Goal: Task Accomplishment & Management: Manage account settings

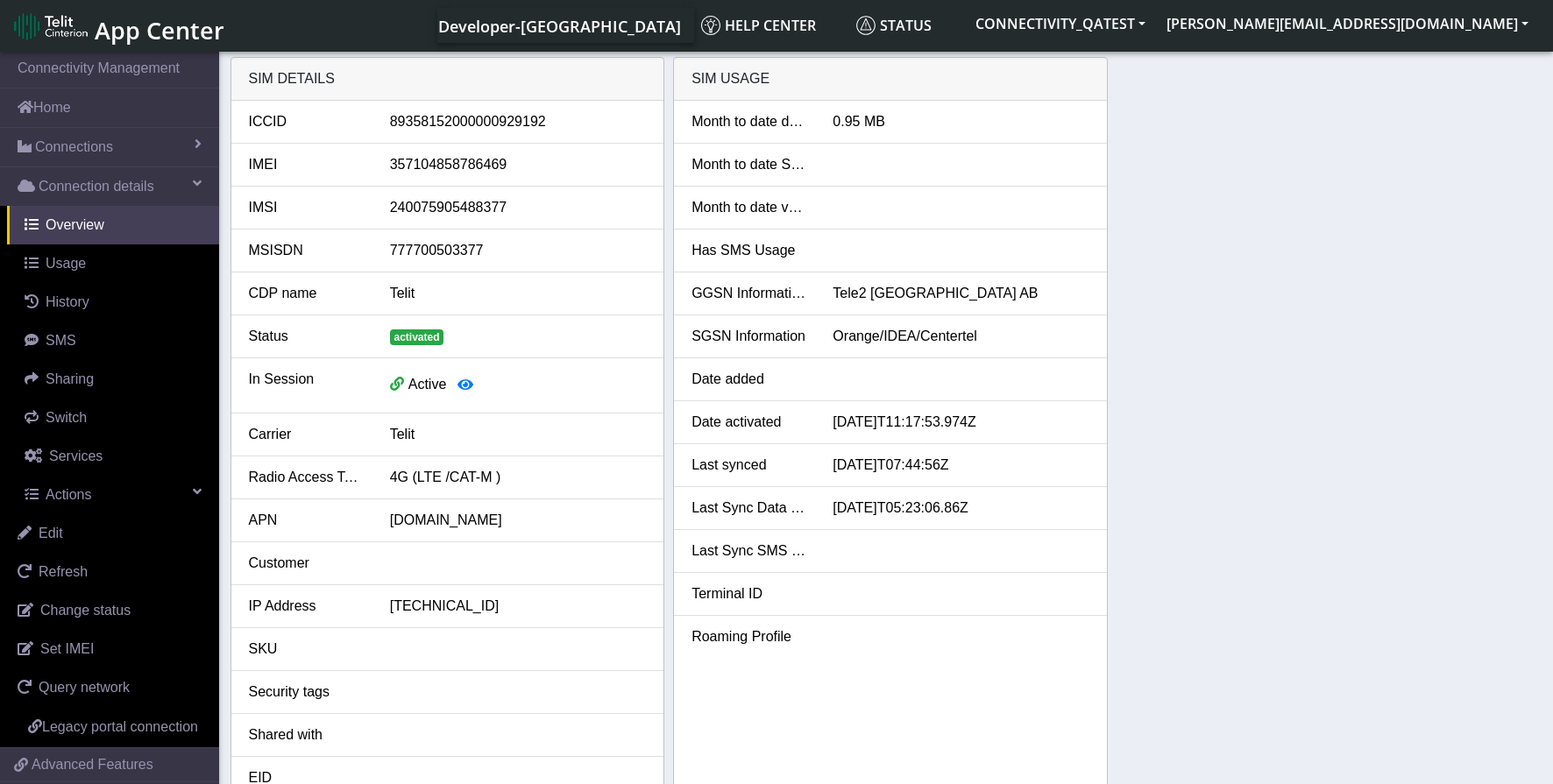
click at [527, 333] on div "activated" at bounding box center [518, 337] width 282 height 21
click at [71, 498] on span "Actions" at bounding box center [68, 494] width 45 height 15
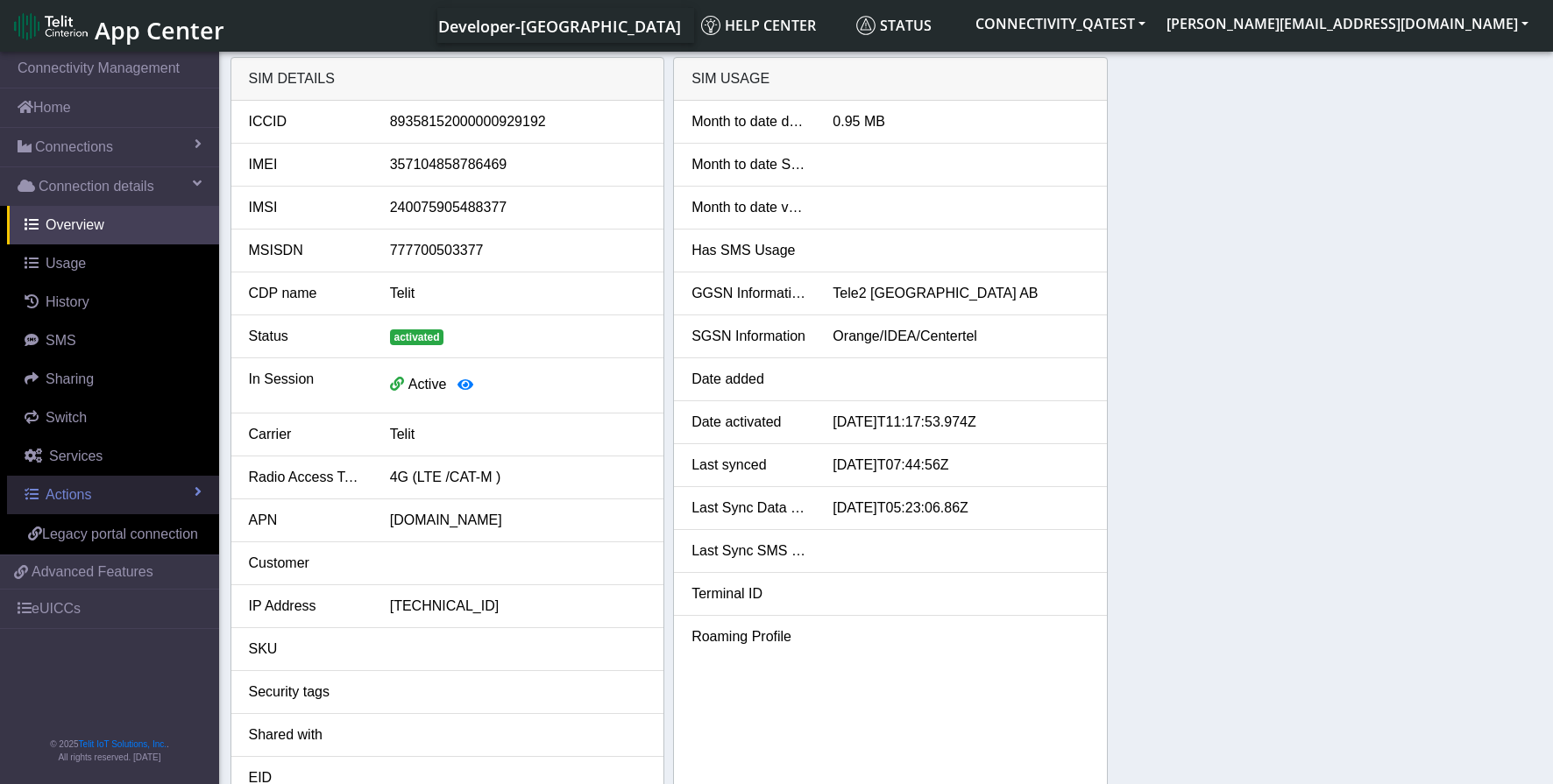
click at [148, 499] on link "Actions" at bounding box center [113, 494] width 212 height 39
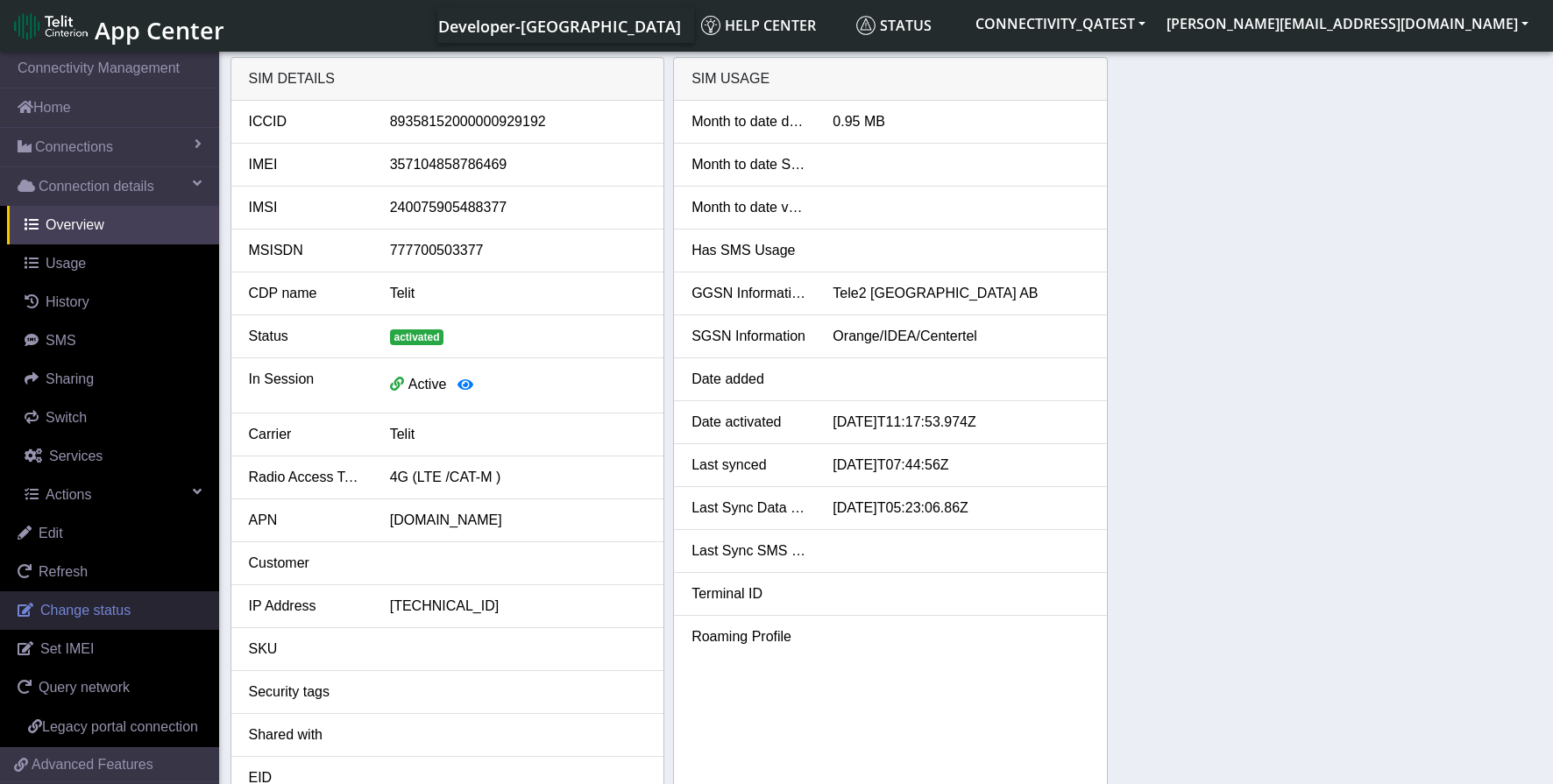
click at [114, 614] on span "Change status" at bounding box center [86, 610] width 90 height 15
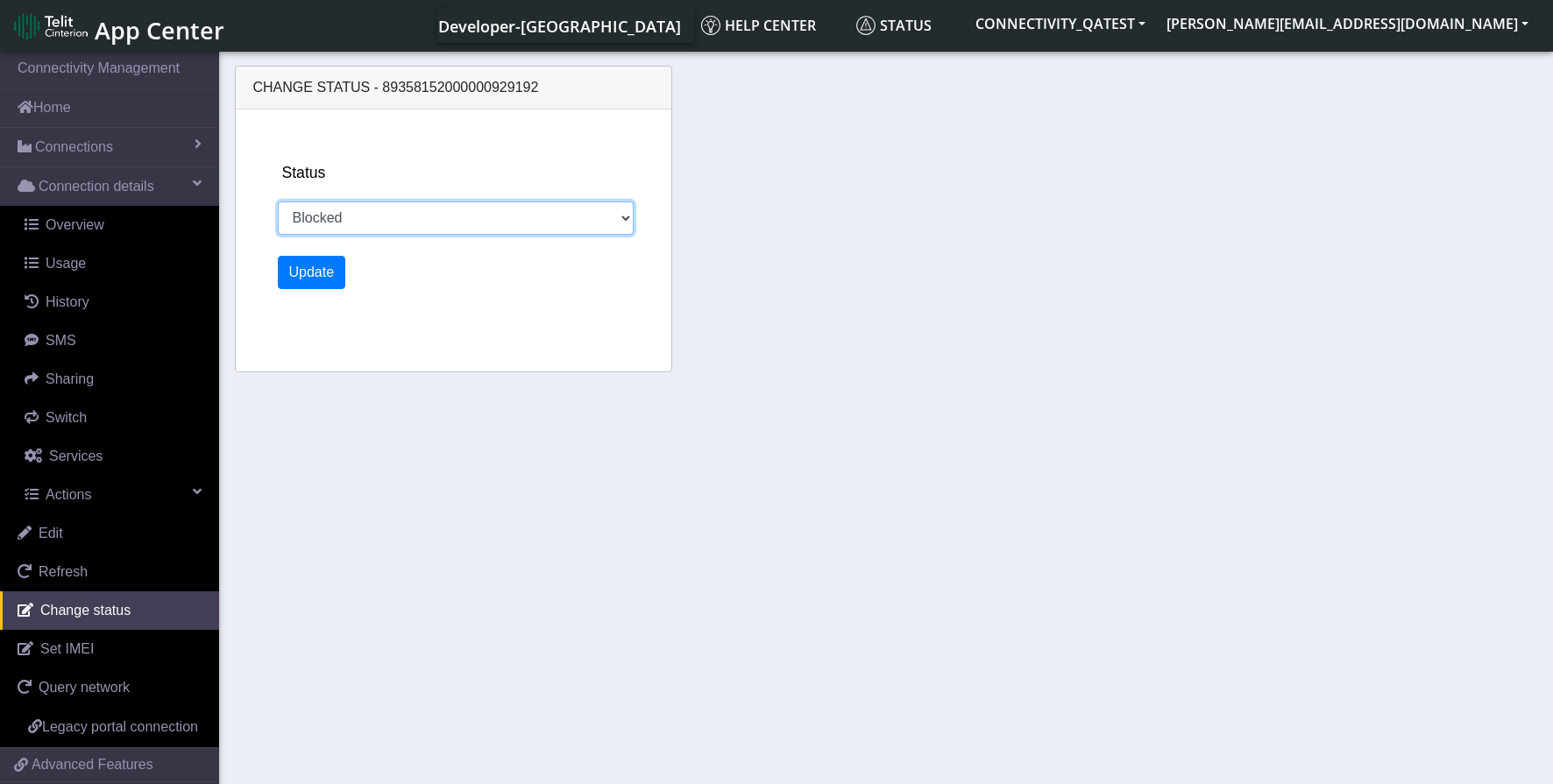
click at [484, 221] on select "Activated Deactivated Blocked" at bounding box center [455, 217] width 355 height 33
select select "activated"
click at [277, 201] on select "Activated Deactivated Blocked" at bounding box center [455, 217] width 355 height 33
click at [304, 277] on button "Update" at bounding box center [311, 272] width 69 height 33
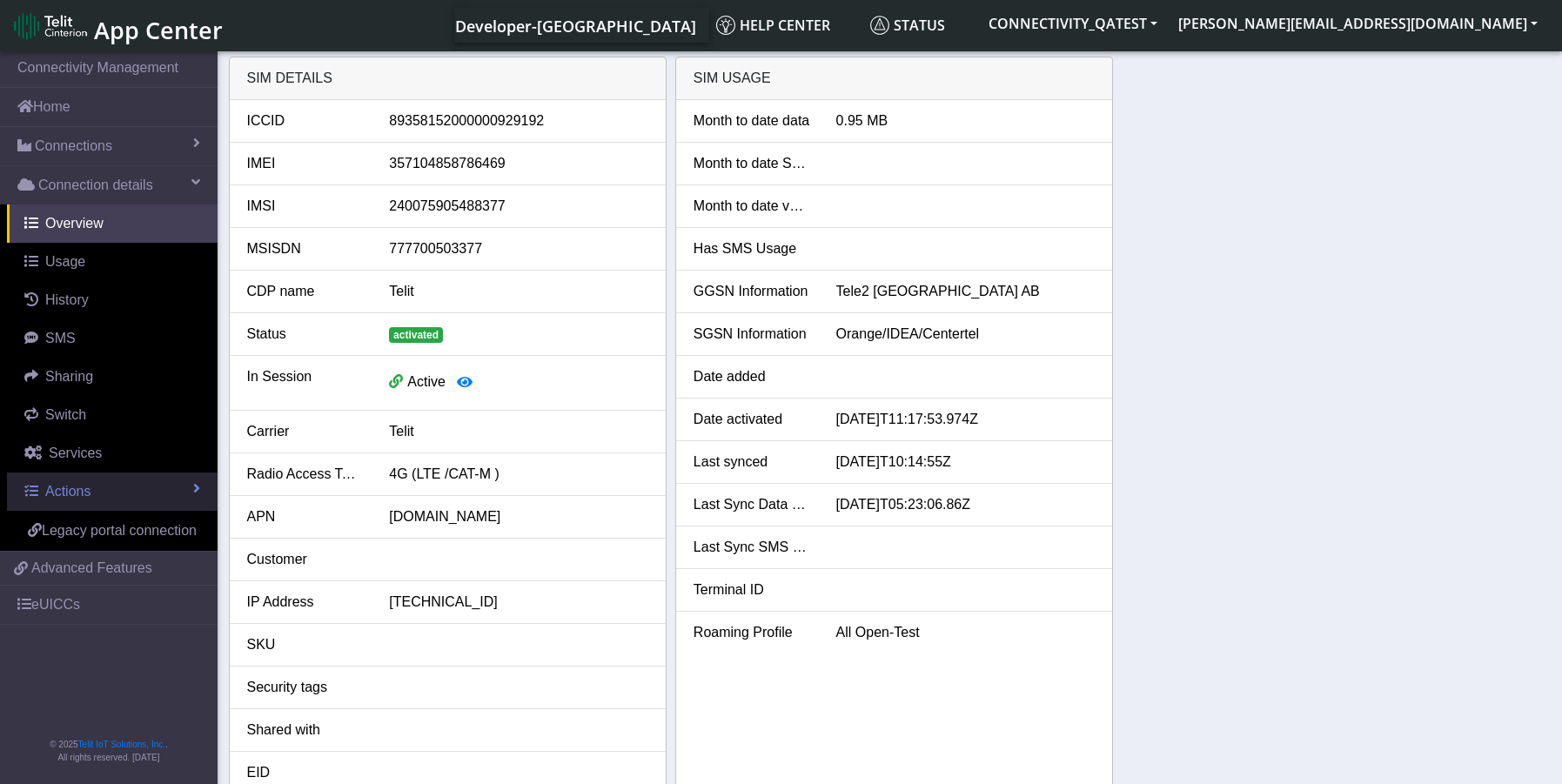
click at [86, 483] on span "Actions" at bounding box center [67, 491] width 45 height 15
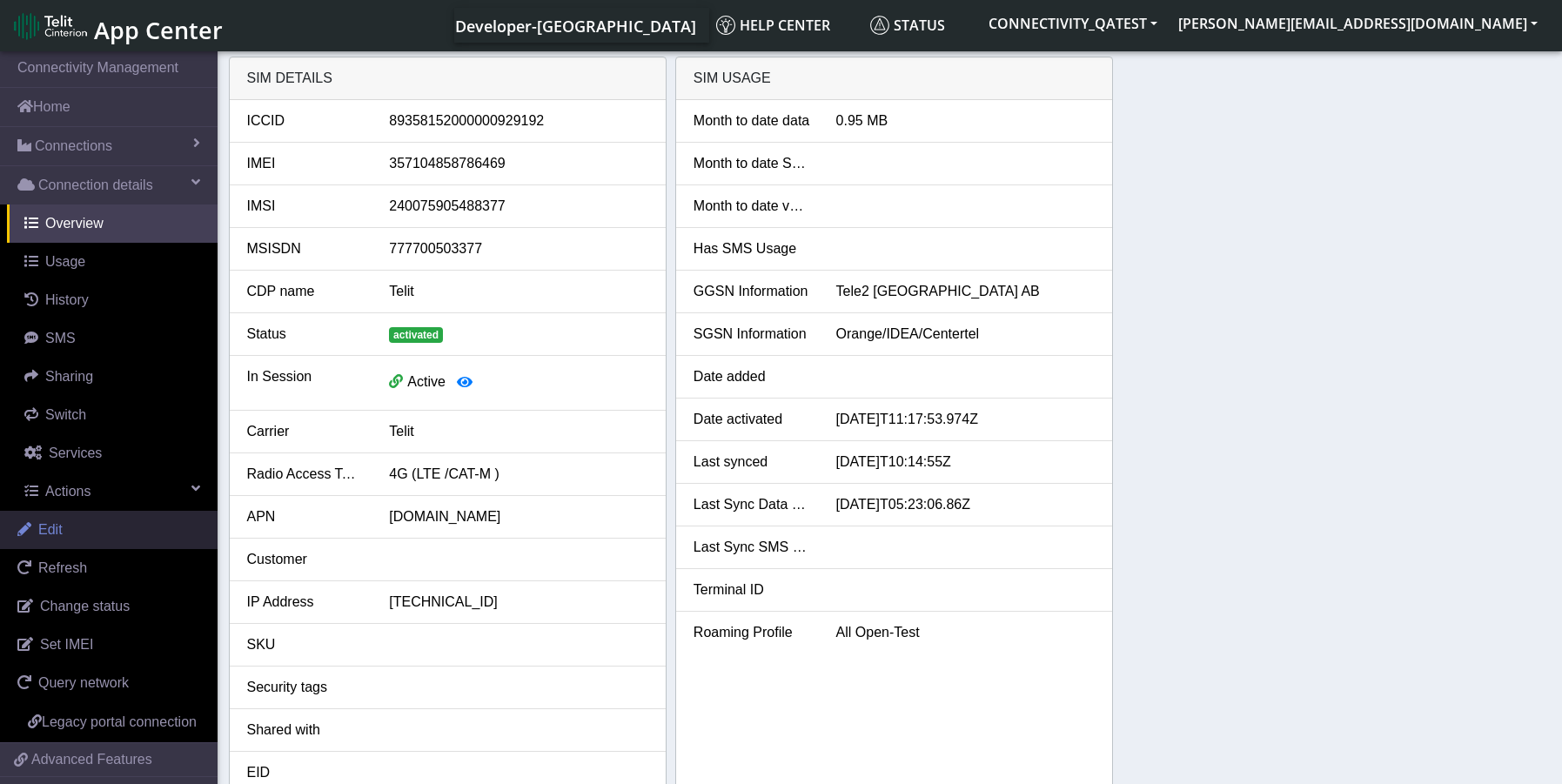
click at [60, 524] on span "Edit" at bounding box center [50, 529] width 24 height 15
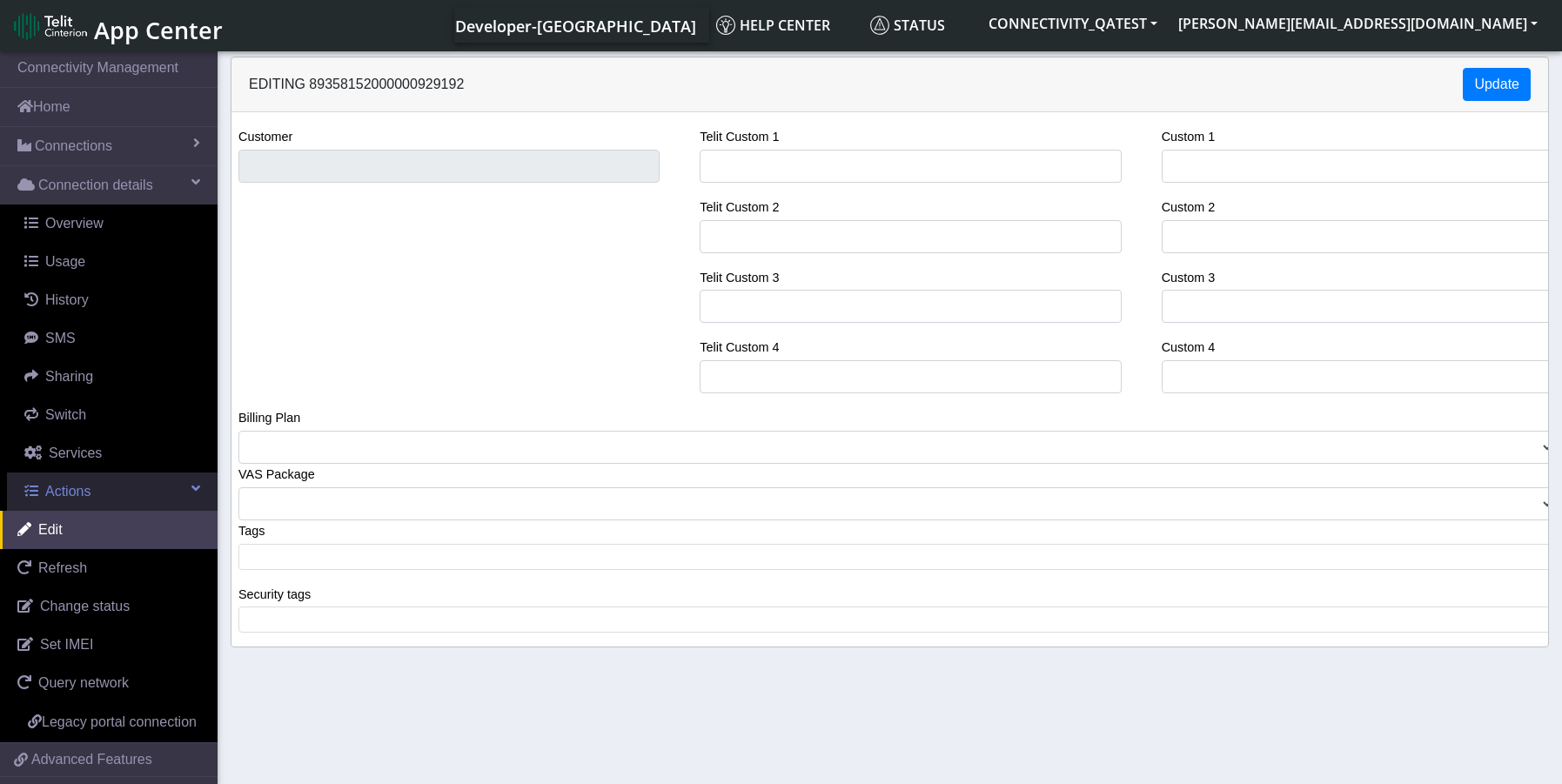
click at [63, 498] on span "Actions" at bounding box center [67, 491] width 45 height 15
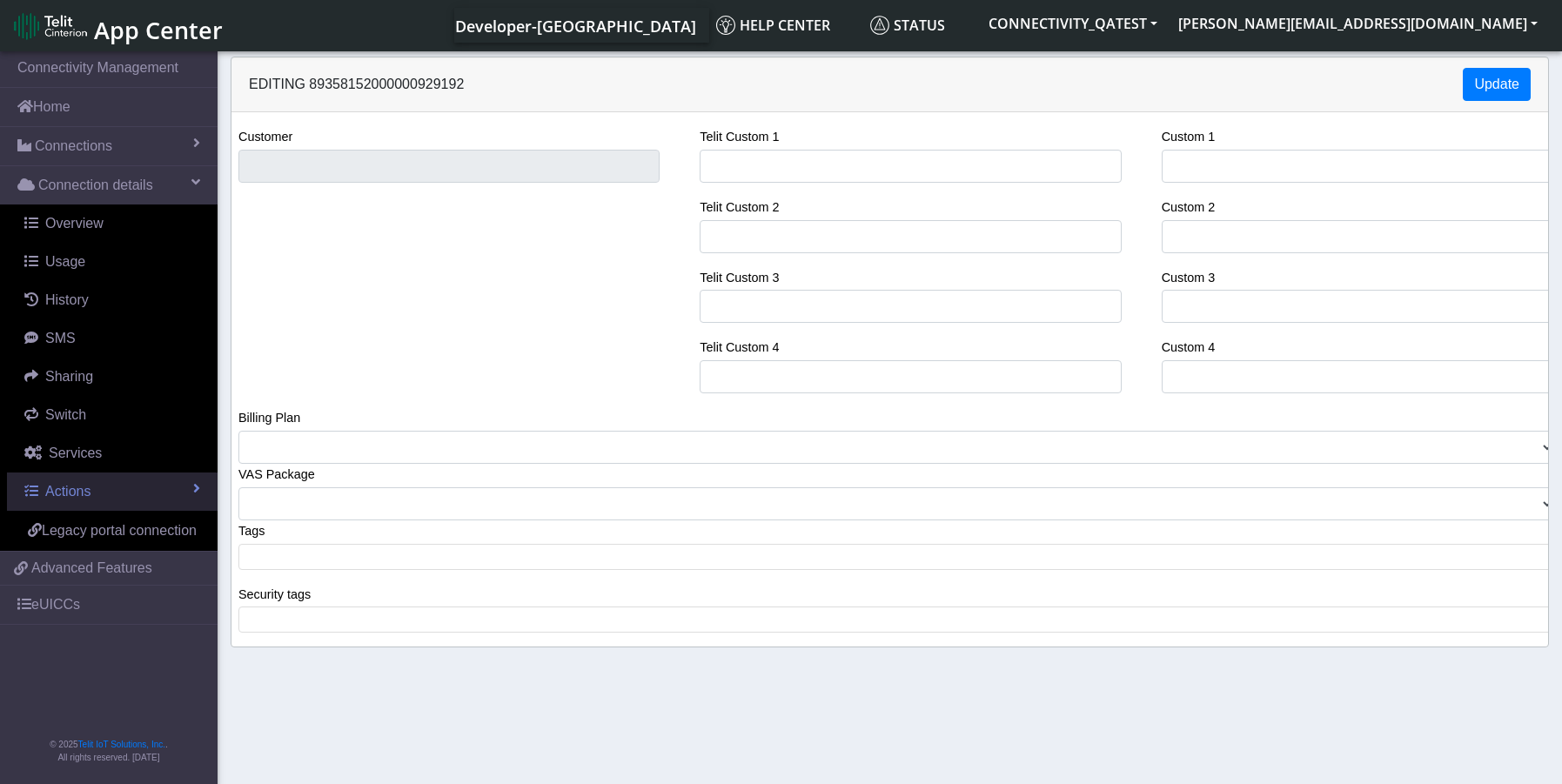
click at [74, 497] on span "Actions" at bounding box center [67, 491] width 45 height 15
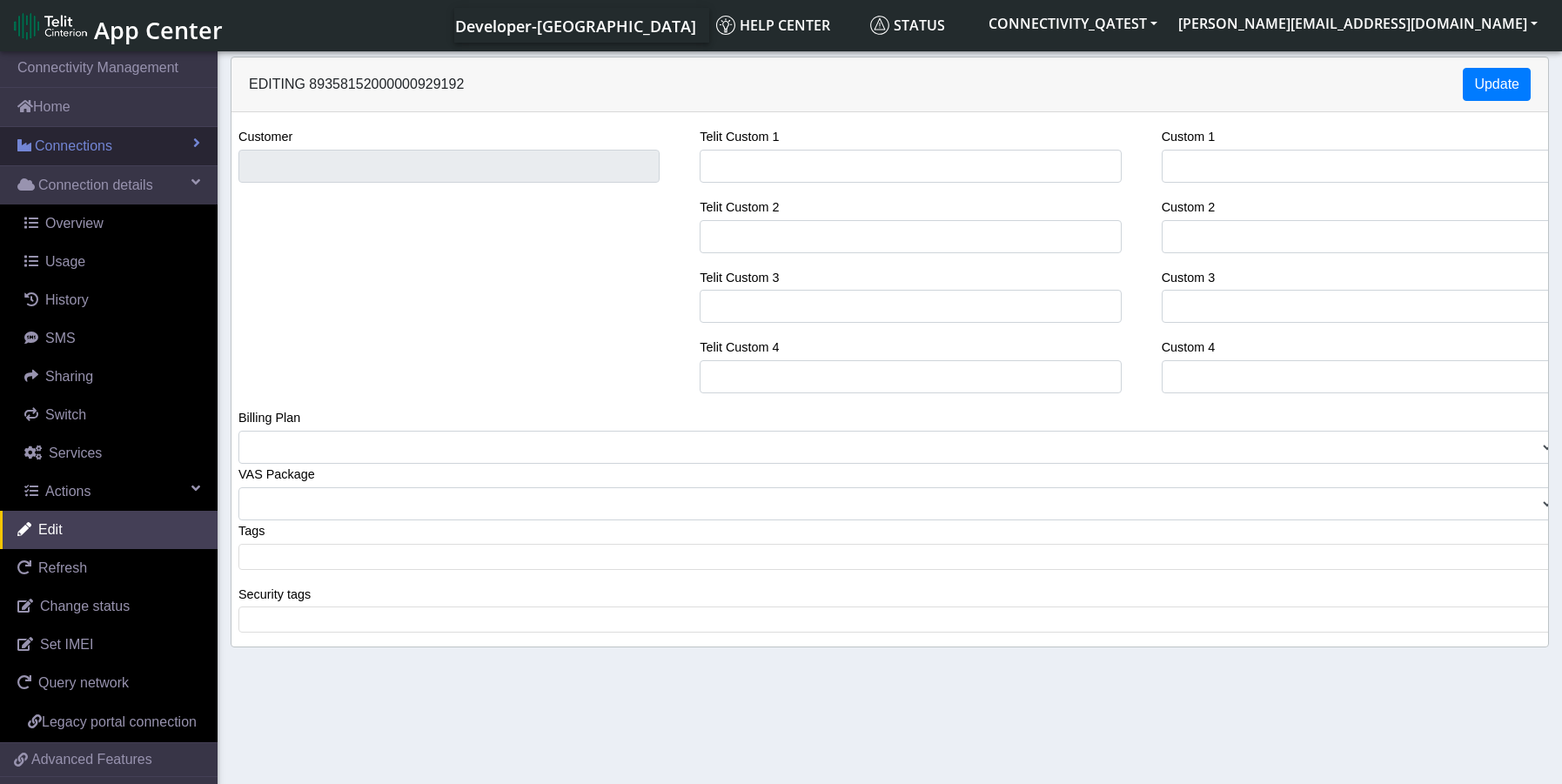
click at [90, 146] on span "Connections" at bounding box center [73, 146] width 77 height 21
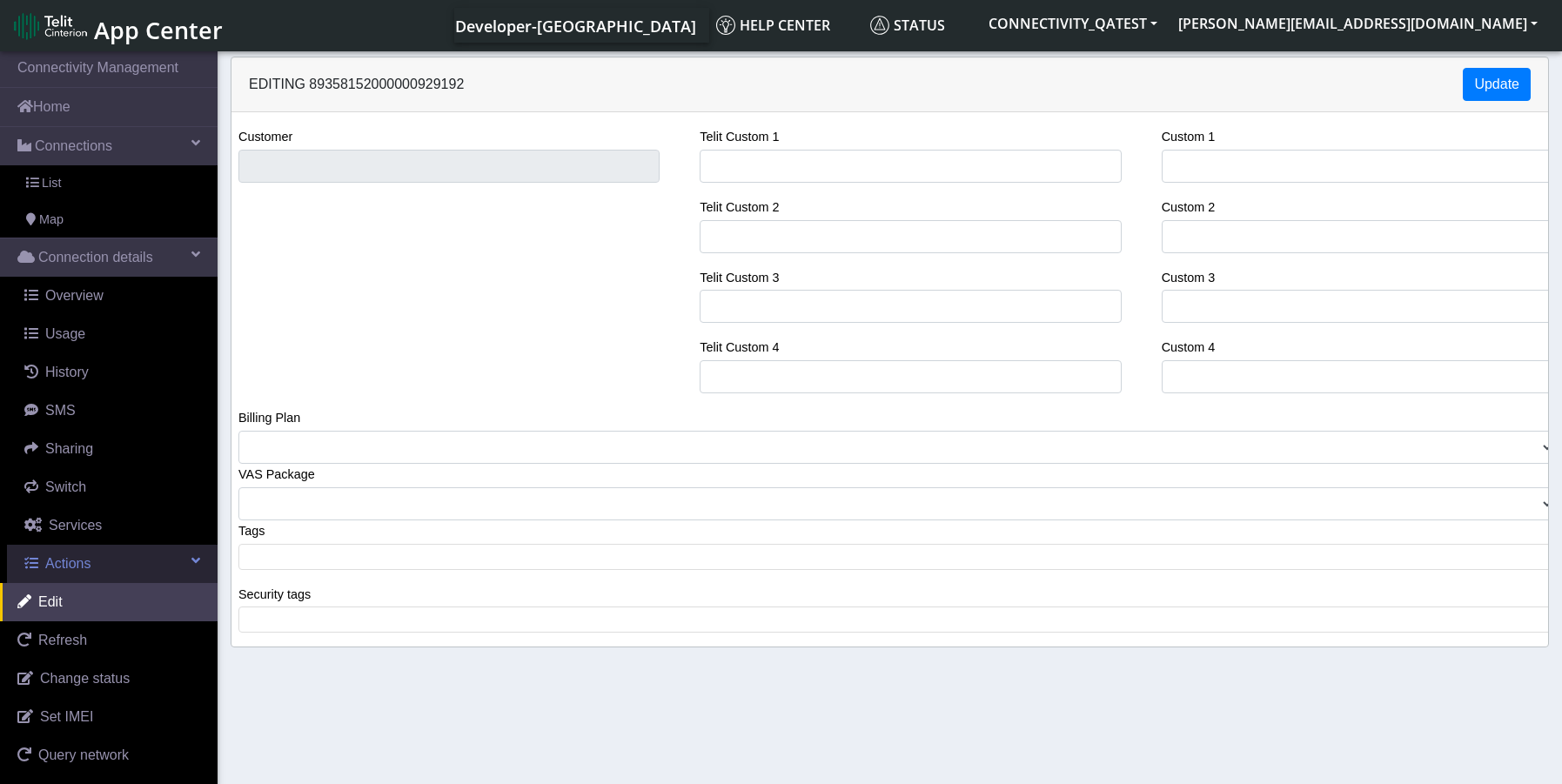
click at [52, 558] on span "Actions" at bounding box center [67, 564] width 45 height 15
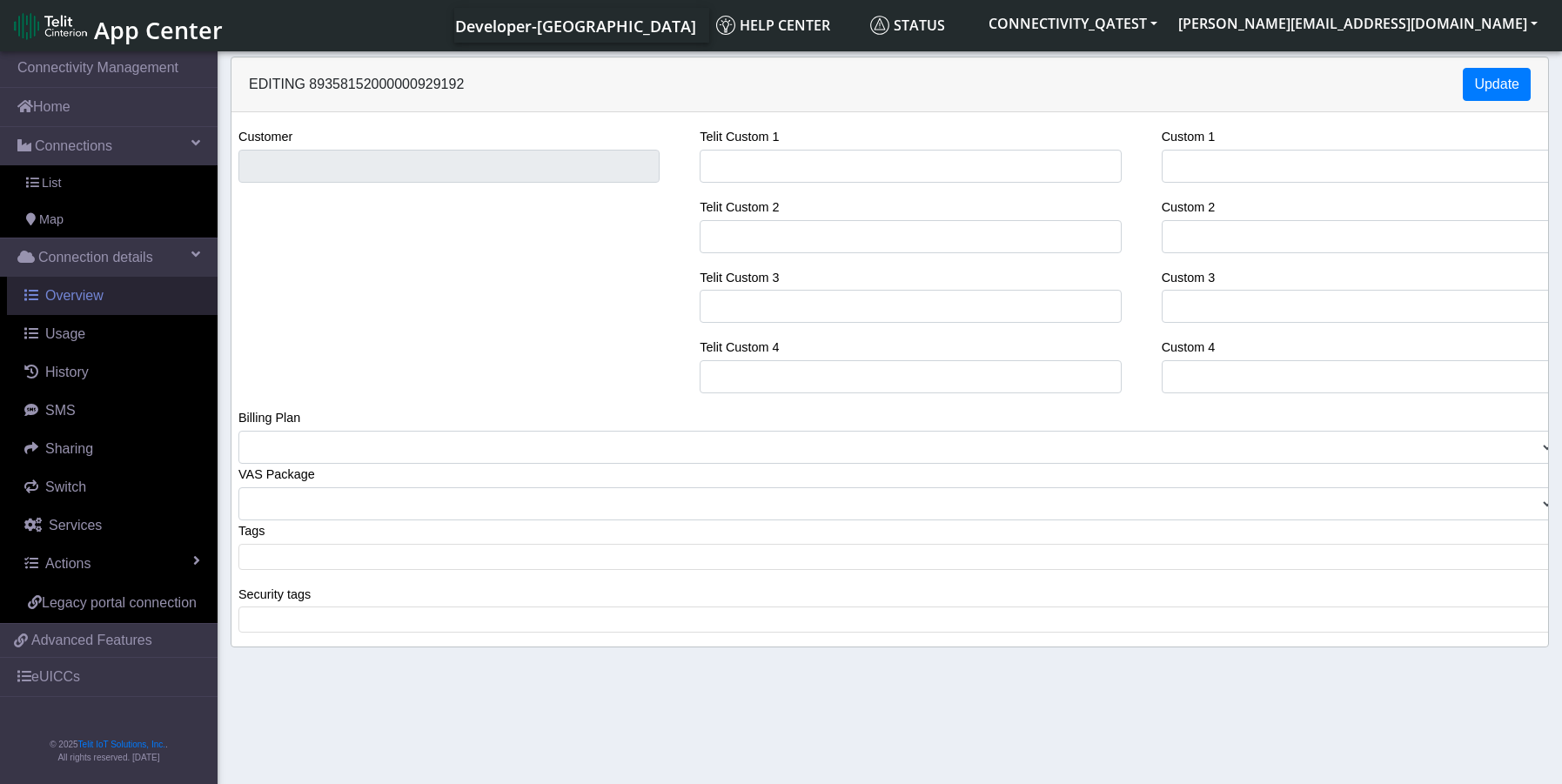
click at [77, 294] on span "Overview" at bounding box center [74, 296] width 58 height 15
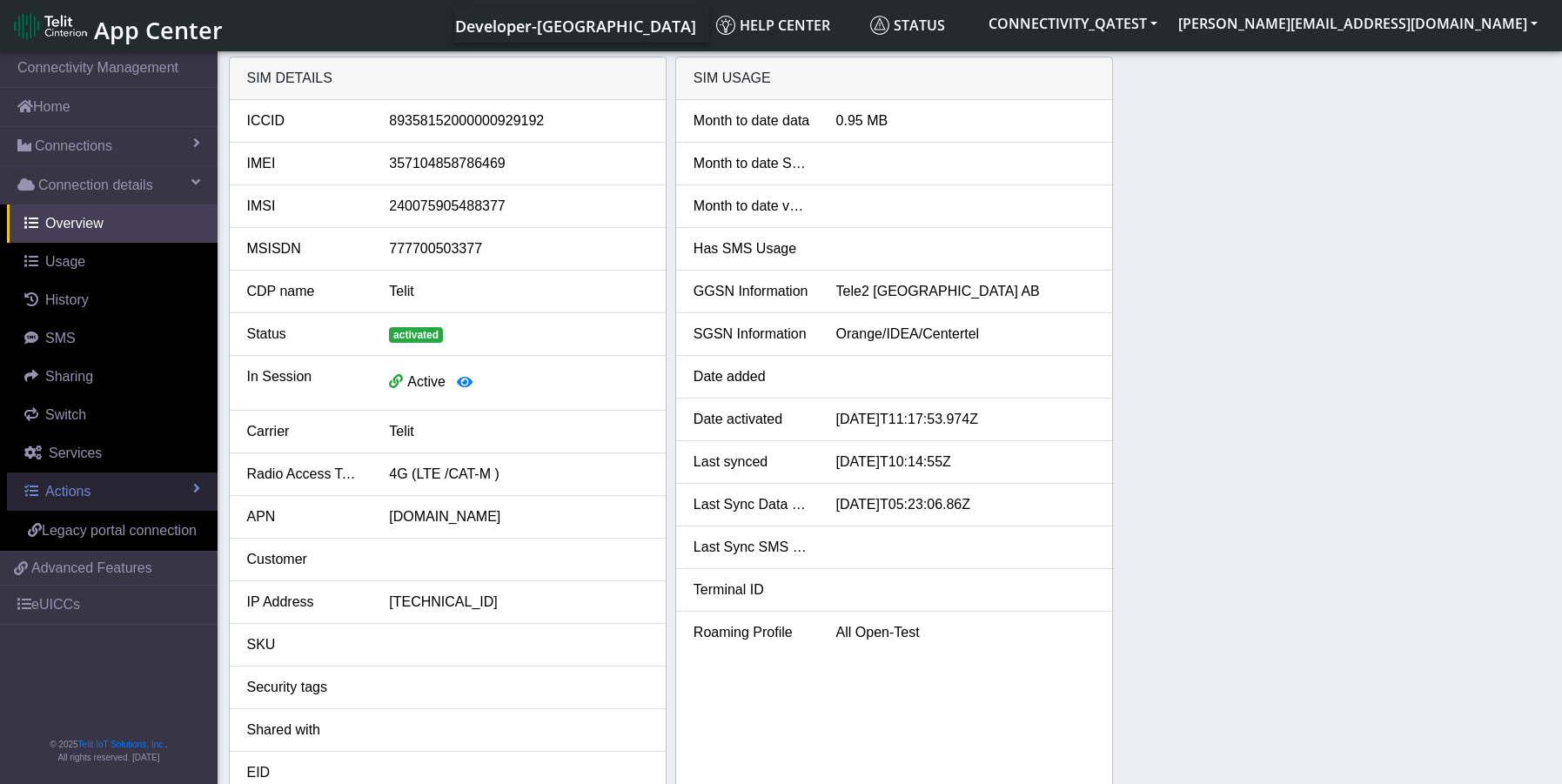
click at [68, 494] on span "Actions" at bounding box center [67, 491] width 45 height 15
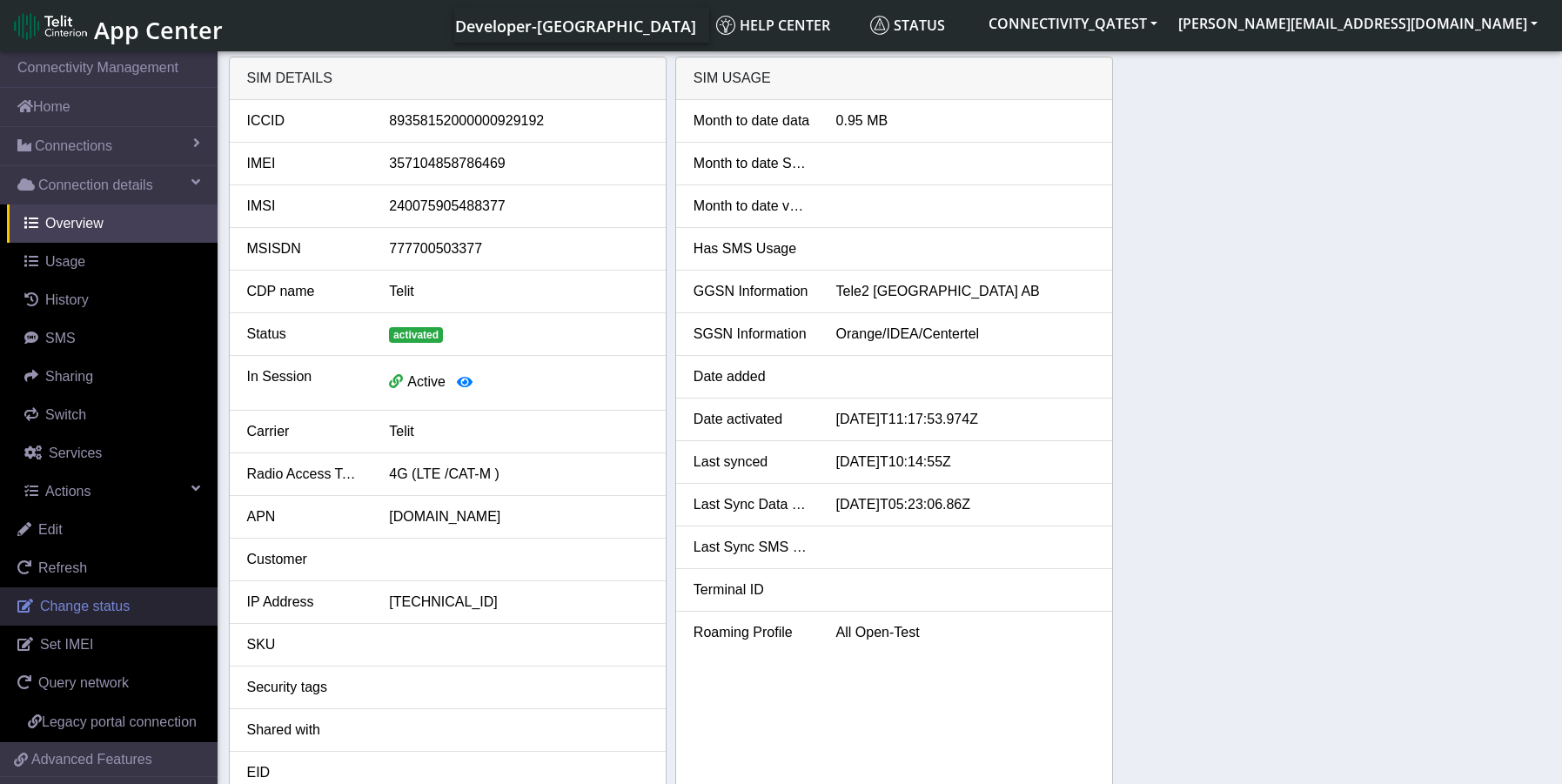
click at [50, 600] on span "Change status" at bounding box center [85, 606] width 90 height 15
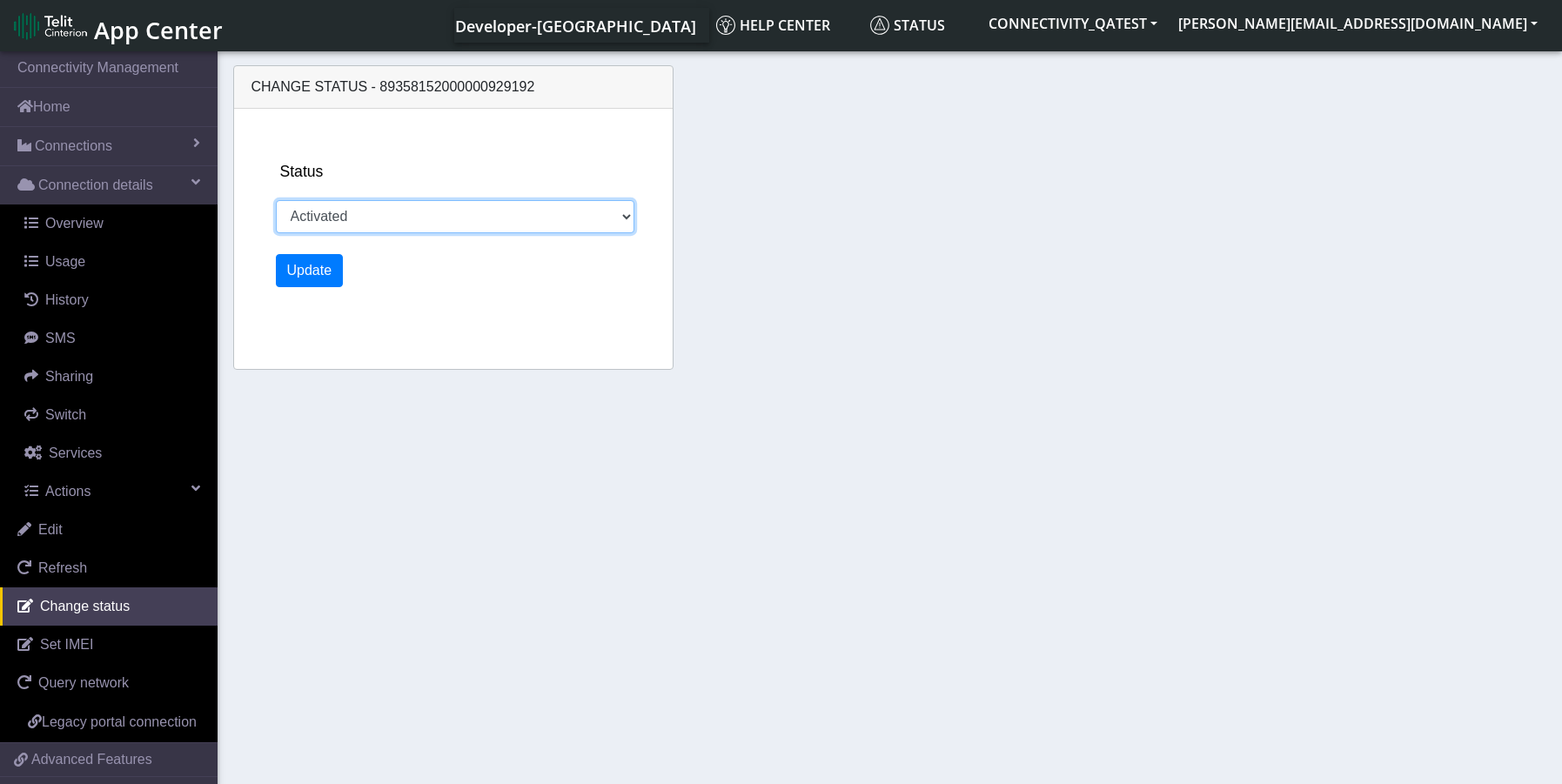
click at [409, 215] on select "Activated Deactivated Blocked" at bounding box center [455, 216] width 359 height 33
select select "deactivated"
click at [275, 200] on select "Activated Deactivated Blocked" at bounding box center [455, 216] width 359 height 33
click at [290, 274] on button "Update" at bounding box center [309, 270] width 68 height 33
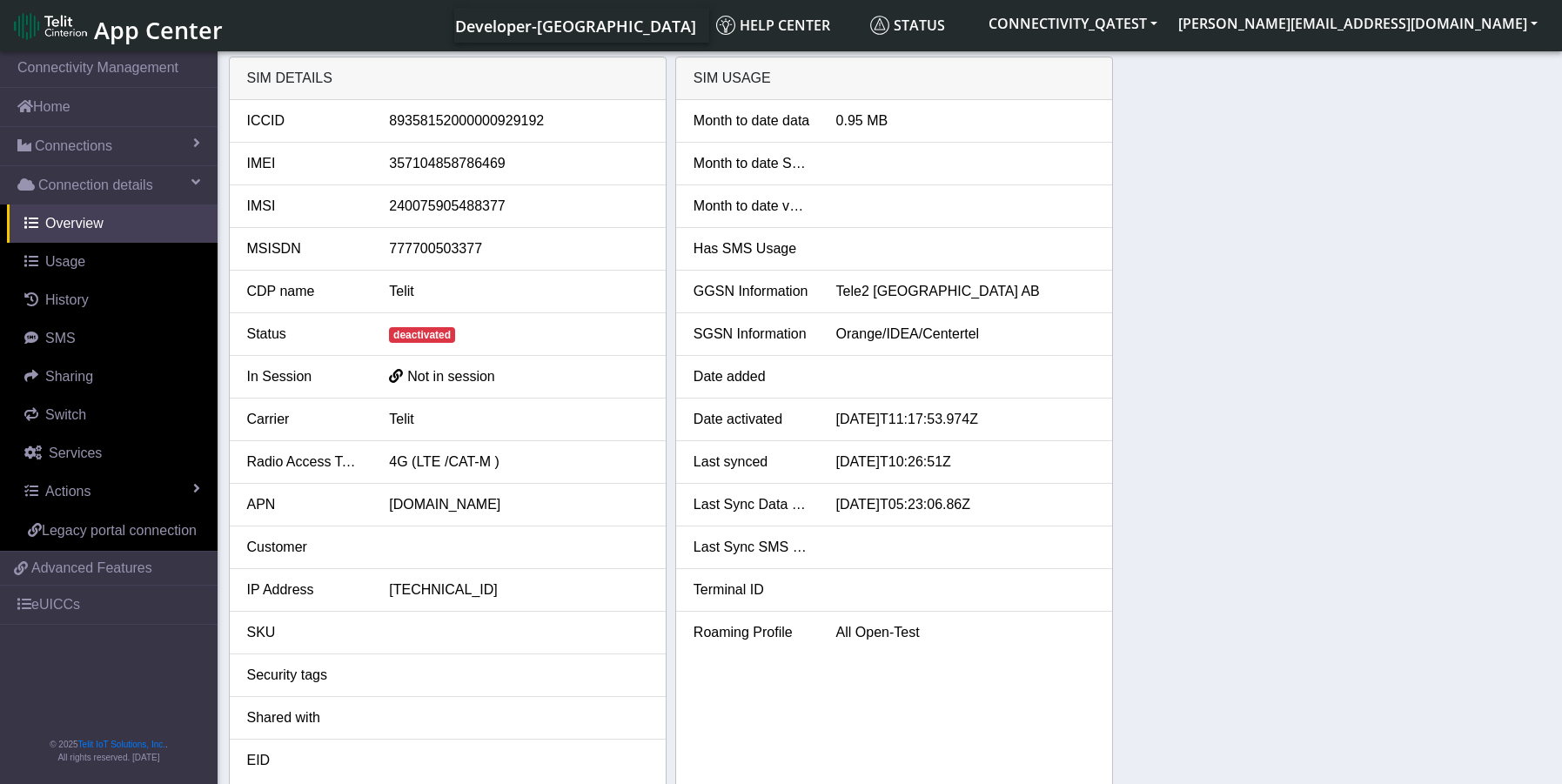
click at [1334, 133] on div "SIM details ICCID 89358152000000929192 IMEI 357104858786469 IMSI 24007590548837…" at bounding box center [890, 424] width 1323 height 735
click at [141, 483] on link "Actions" at bounding box center [112, 491] width 211 height 38
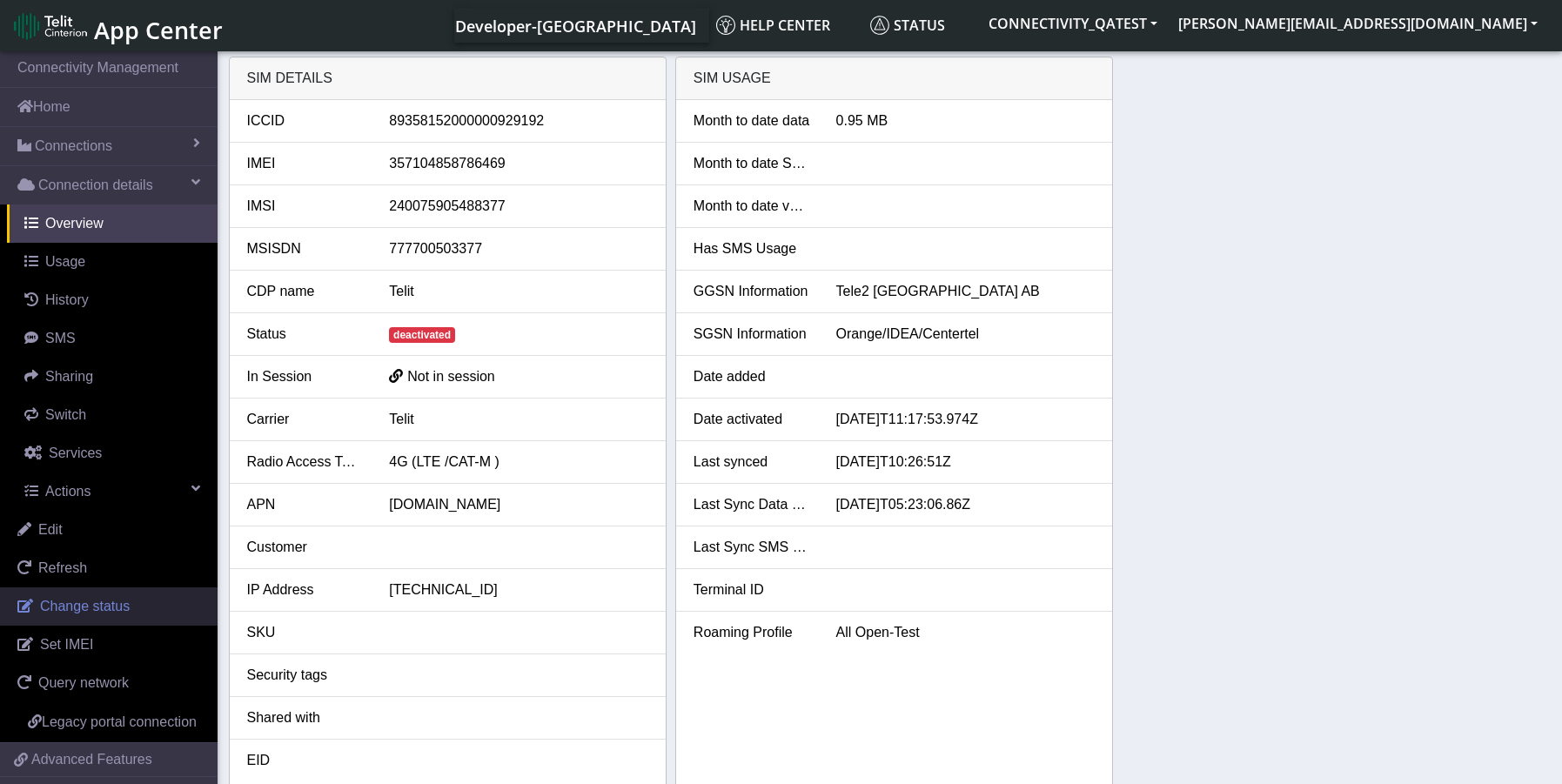
click at [96, 613] on span "Change status" at bounding box center [85, 606] width 90 height 15
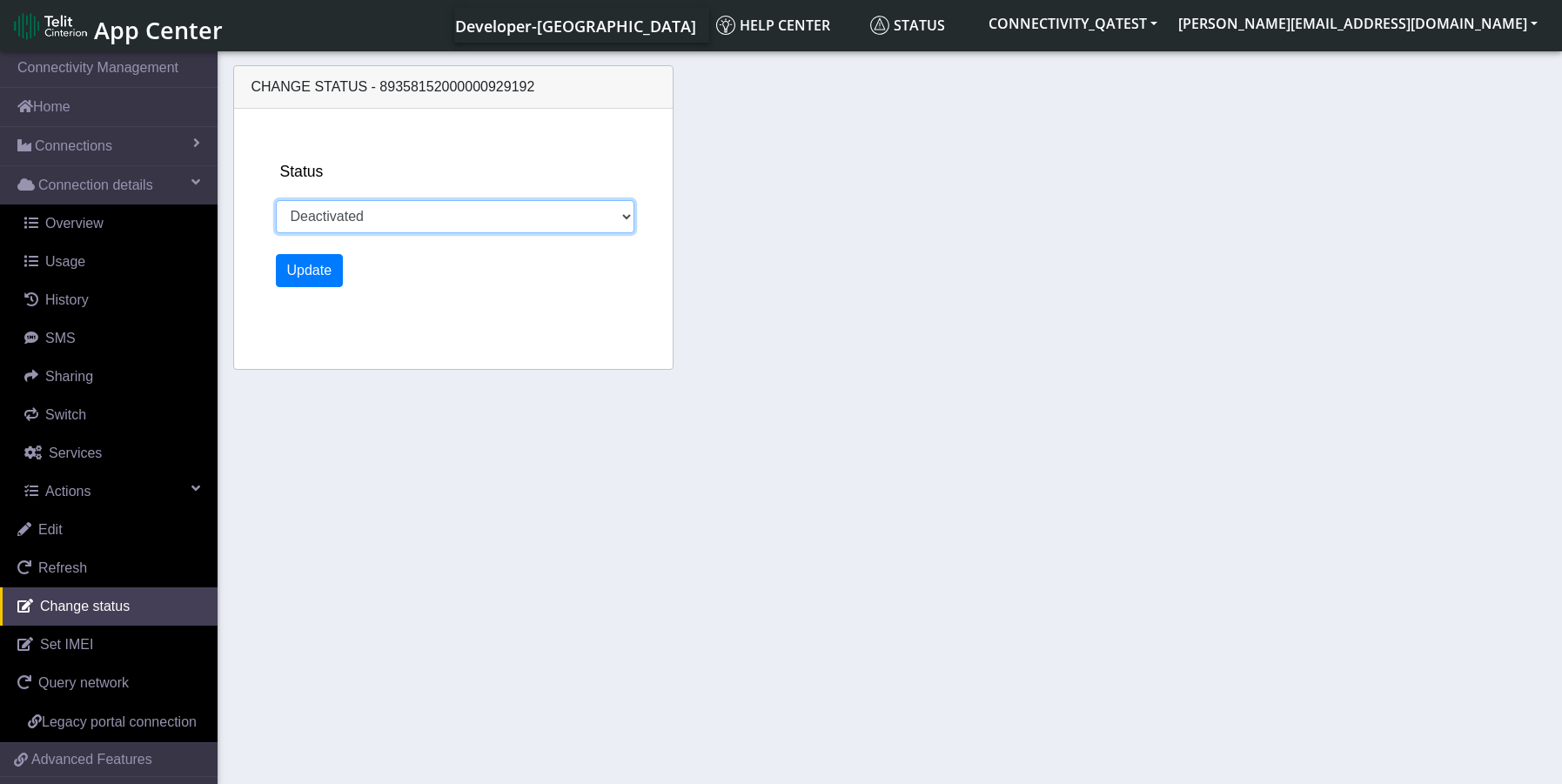
click at [366, 227] on select "Activated Deactivated" at bounding box center [455, 216] width 359 height 33
select select "activated"
click at [275, 200] on select "Activated Deactivated Blocked" at bounding box center [455, 216] width 359 height 33
click at [324, 267] on button "Update" at bounding box center [309, 270] width 68 height 33
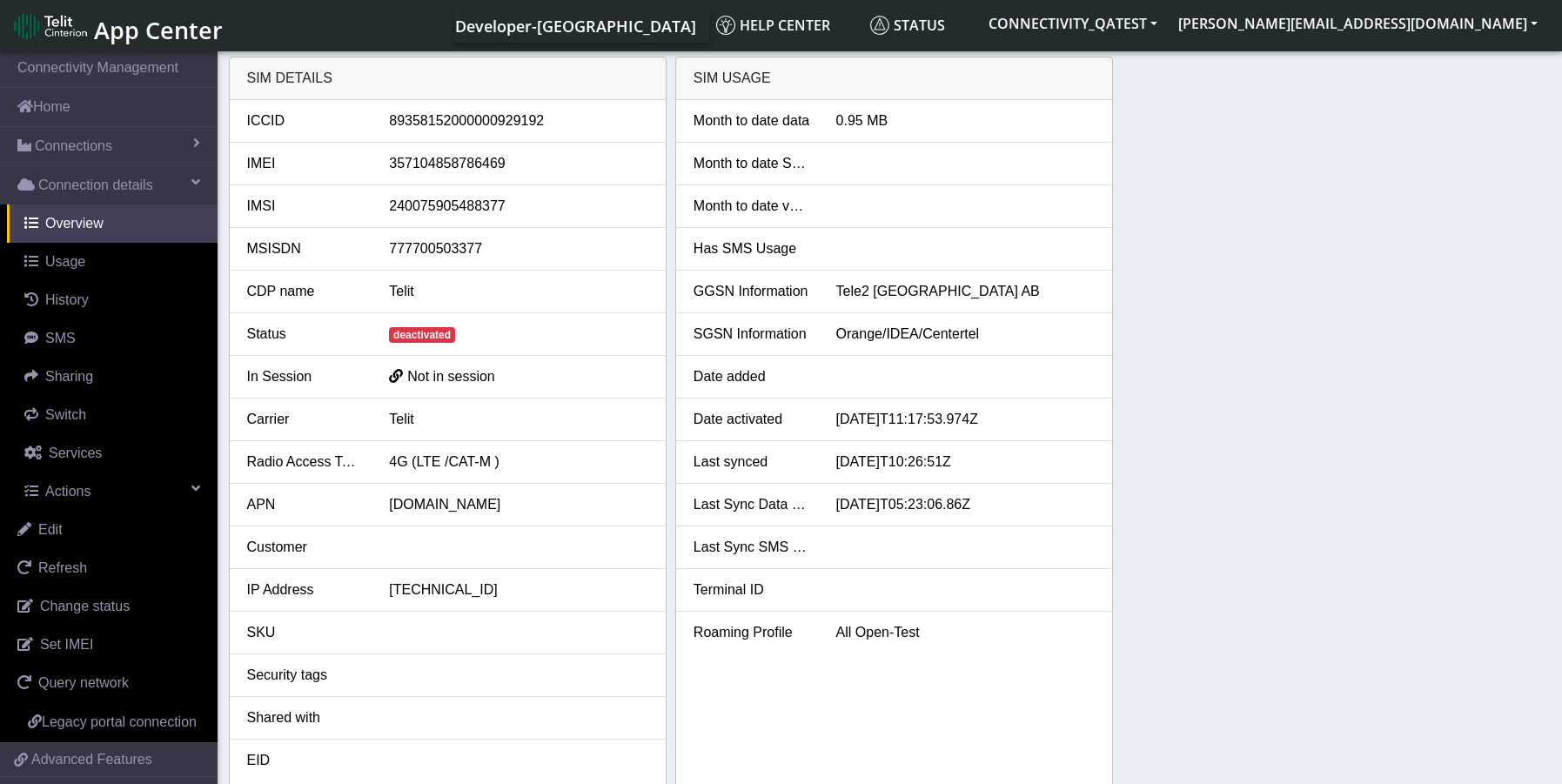
click at [1292, 225] on div "SIM details ICCID 89358152000000929192 IMEI 357104858786469 IMSI 24007590548837…" at bounding box center [890, 424] width 1323 height 735
click at [80, 616] on link "Change status" at bounding box center [108, 606] width 218 height 38
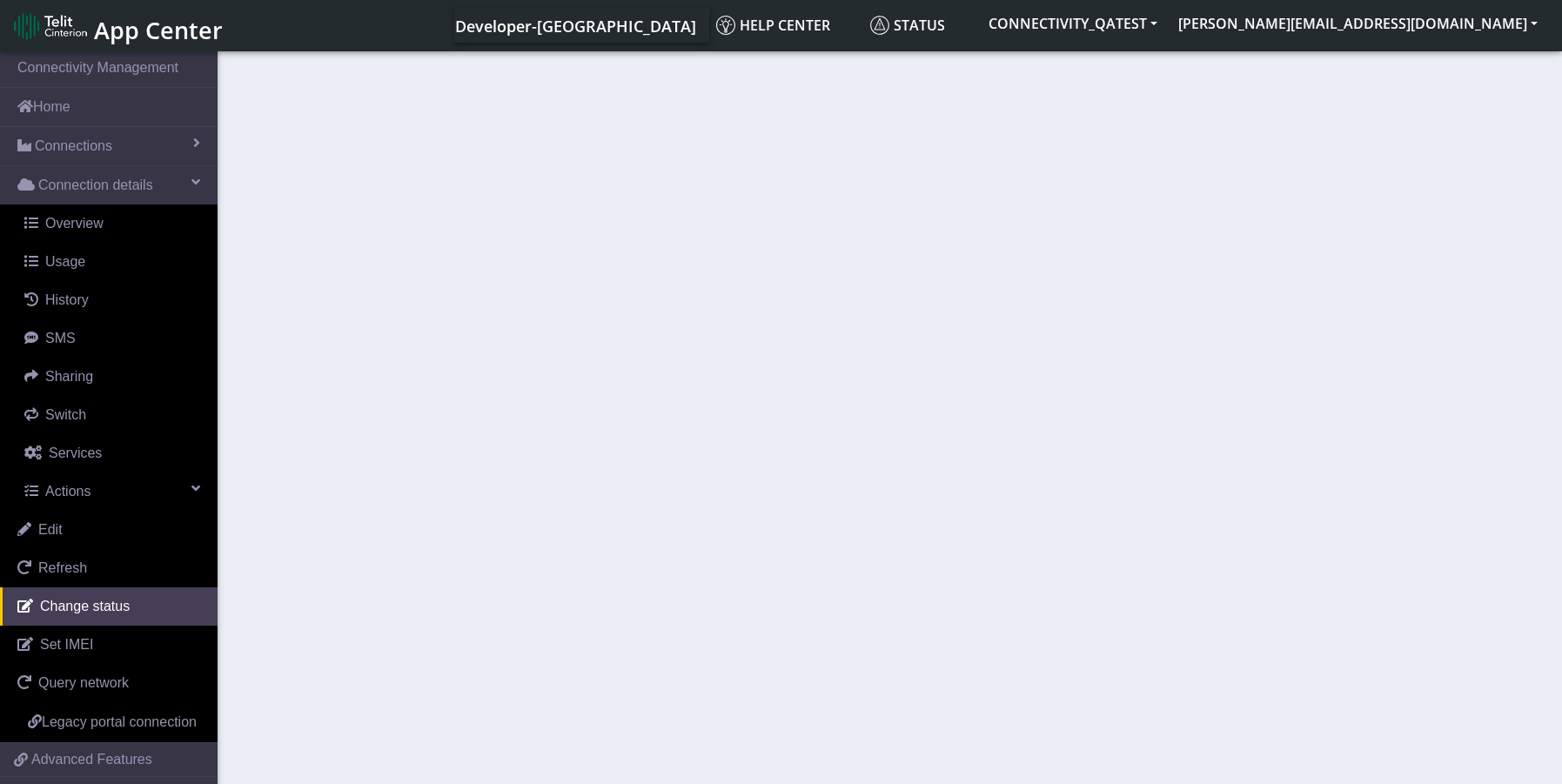
select select "activated"
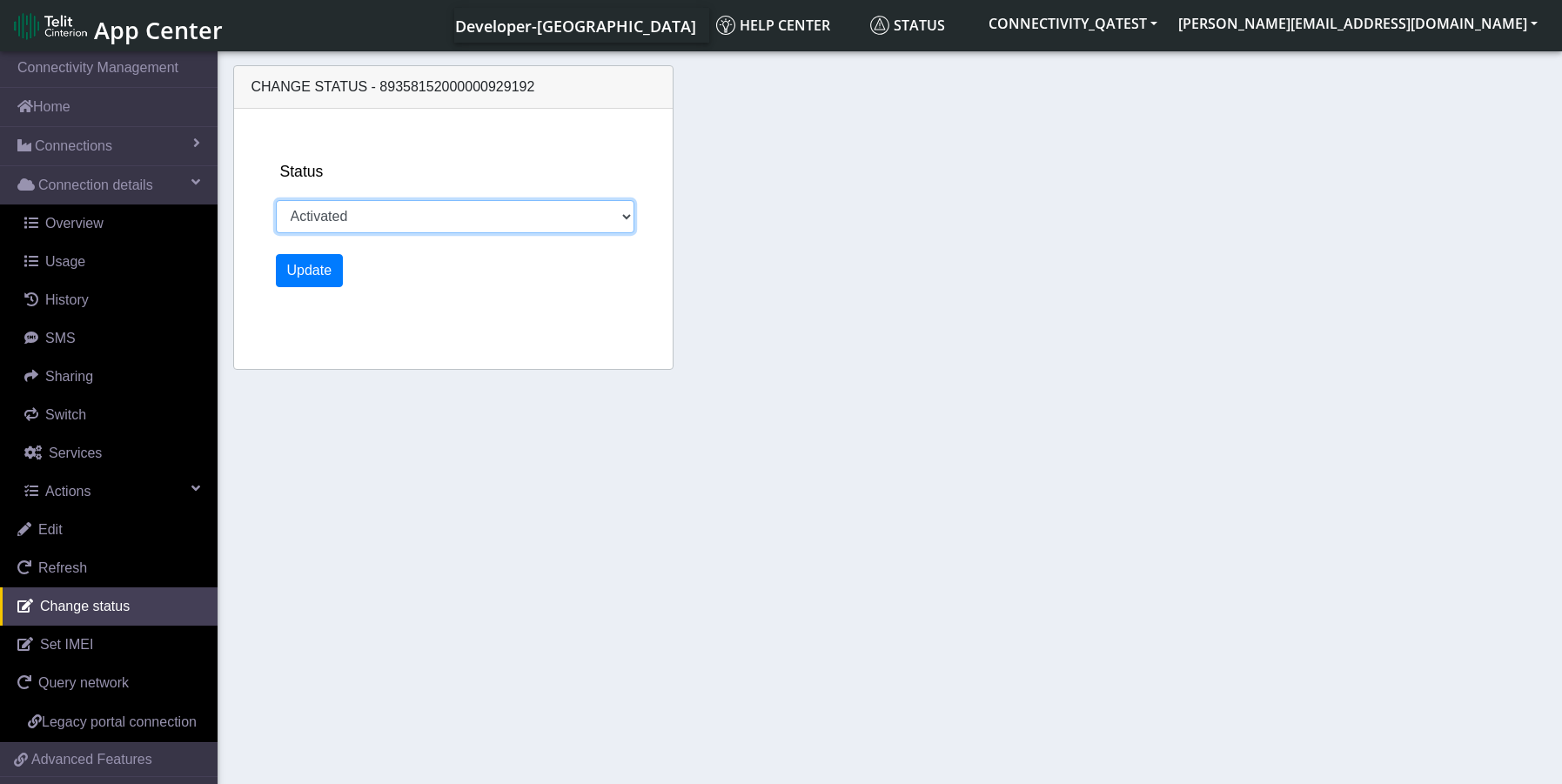
click at [442, 223] on select "Activated Deactivated Blocked" at bounding box center [455, 216] width 359 height 33
click at [275, 200] on select "Activated Deactivated Blocked" at bounding box center [455, 216] width 359 height 33
click at [320, 276] on button "Update" at bounding box center [309, 270] width 68 height 33
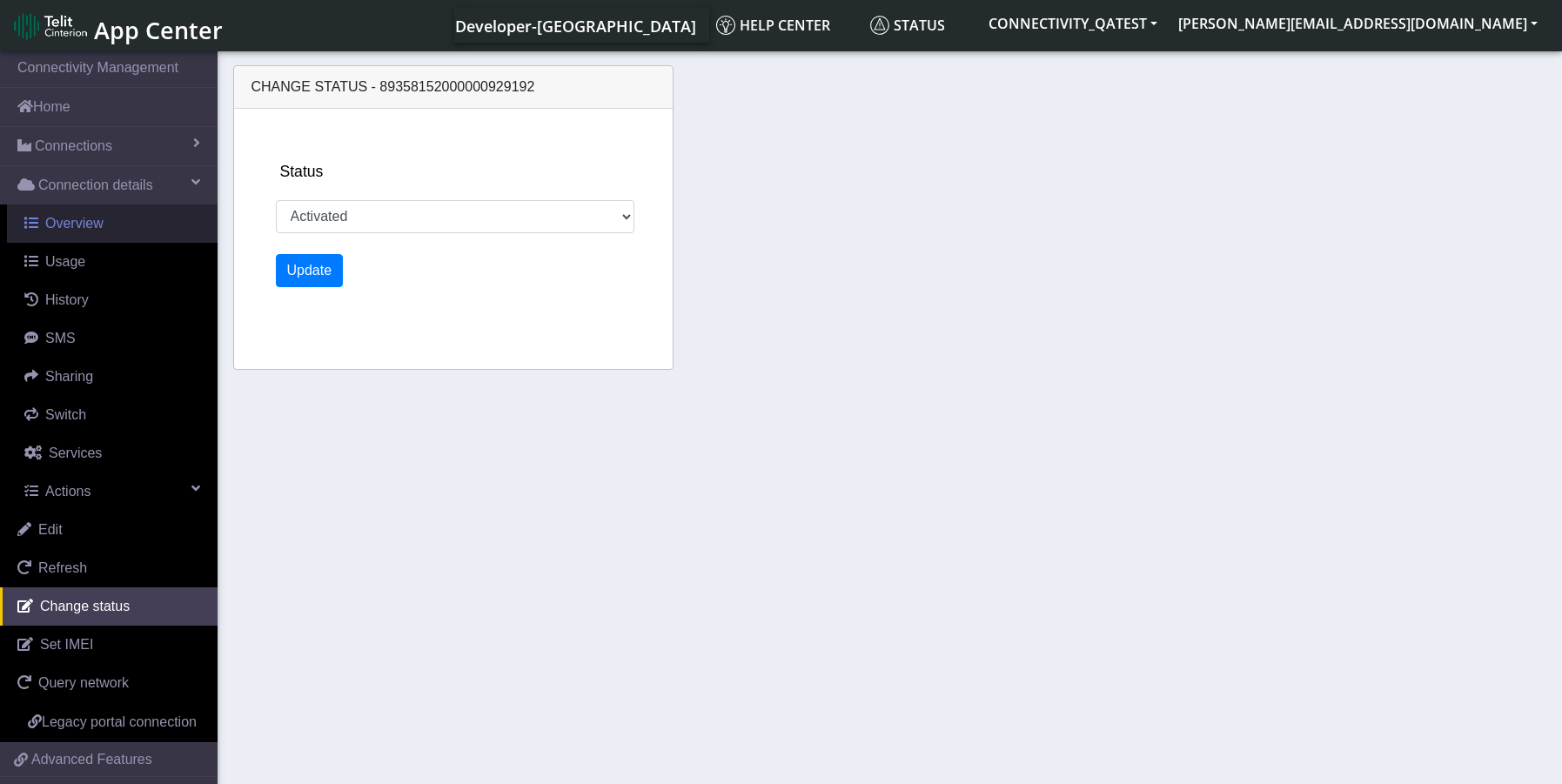
click at [93, 217] on span "Overview" at bounding box center [74, 223] width 58 height 15
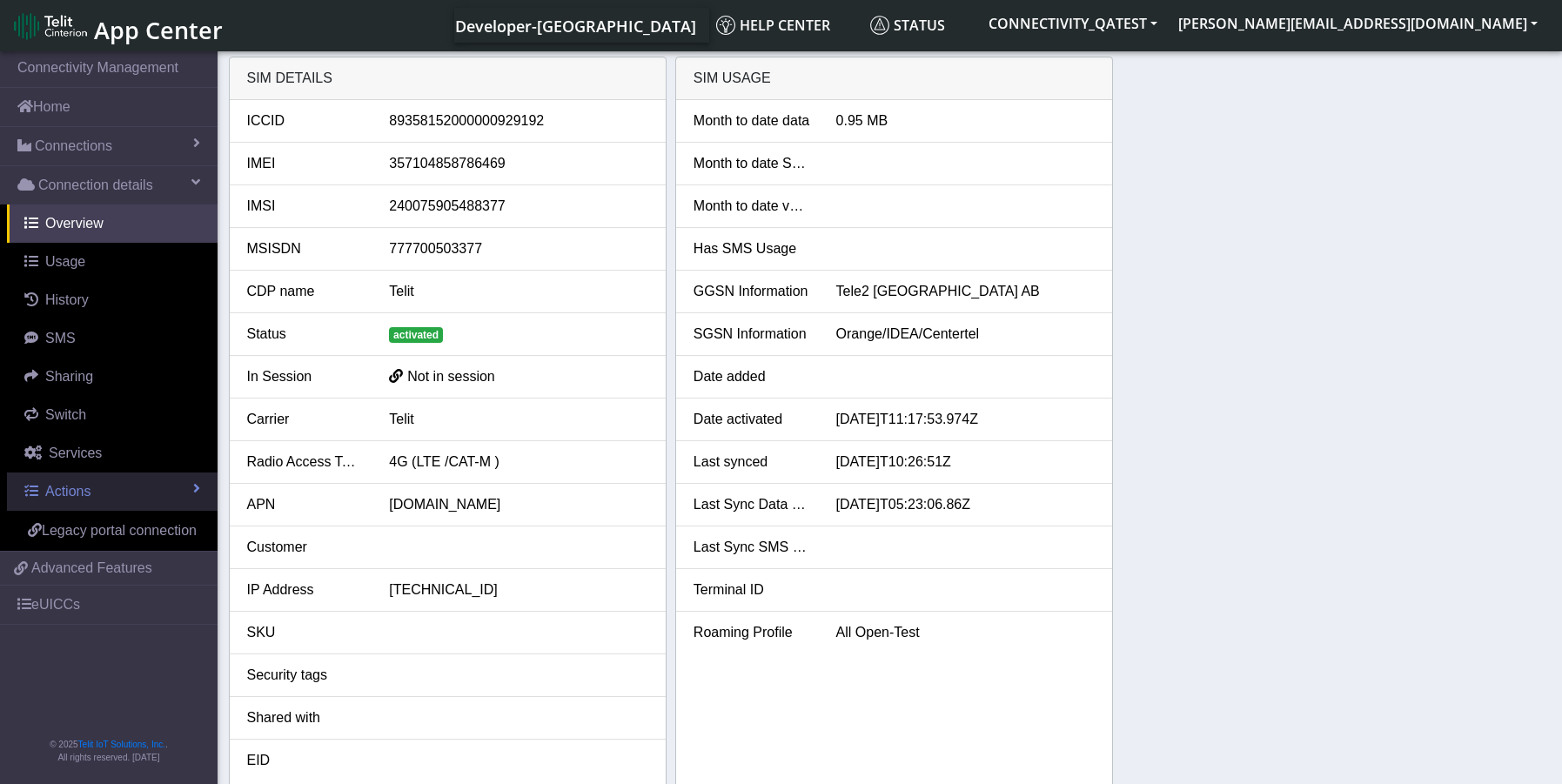
click at [74, 493] on span "Actions" at bounding box center [67, 491] width 45 height 15
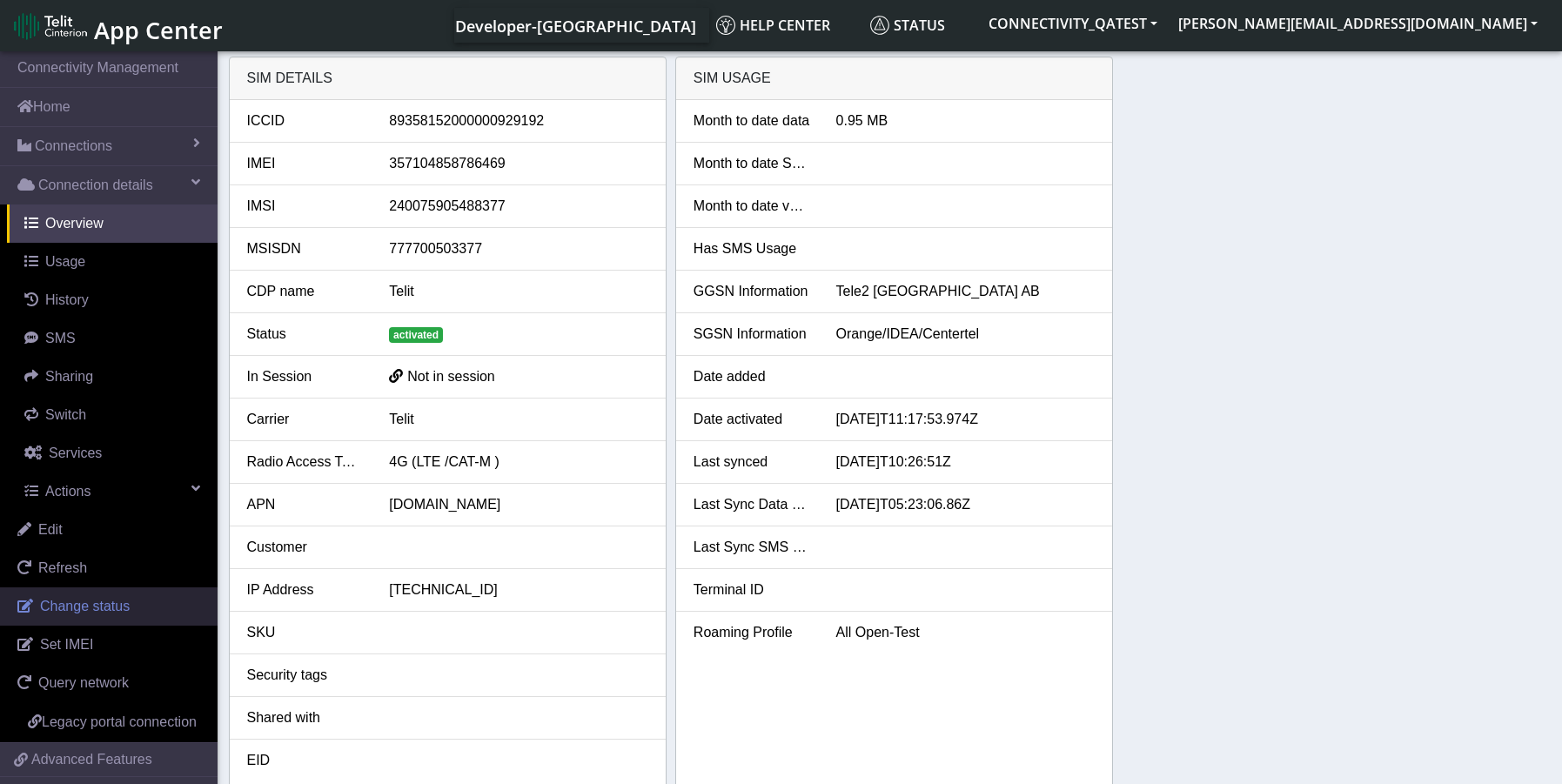
click at [71, 617] on link "Change status" at bounding box center [108, 606] width 218 height 38
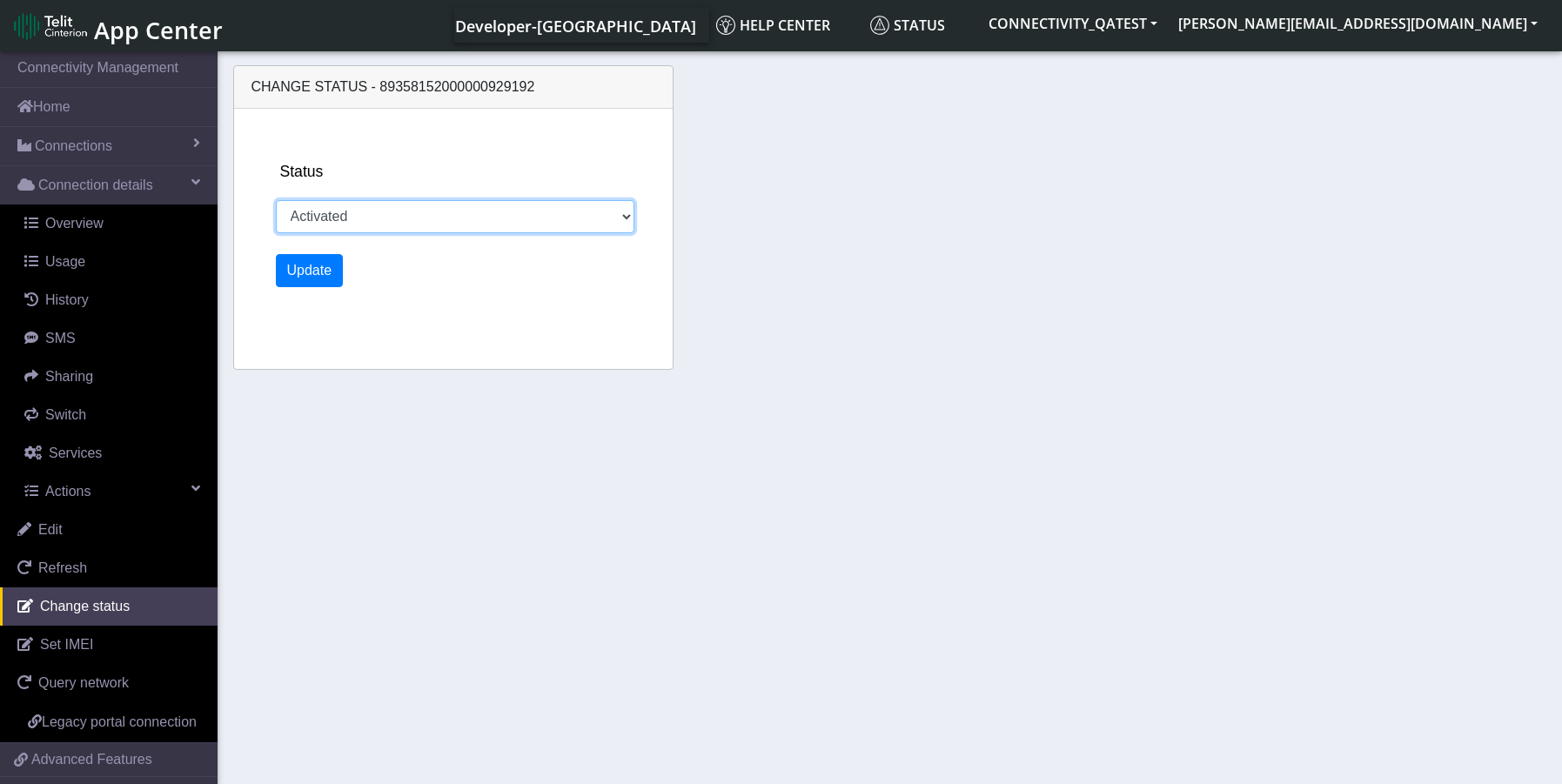
click at [632, 215] on select "Activated Deactivated Blocked" at bounding box center [455, 216] width 359 height 33
select select "deactivated"
click at [275, 200] on select "Activated Deactivated Blocked" at bounding box center [455, 216] width 359 height 33
click at [294, 272] on button "Update" at bounding box center [309, 270] width 68 height 33
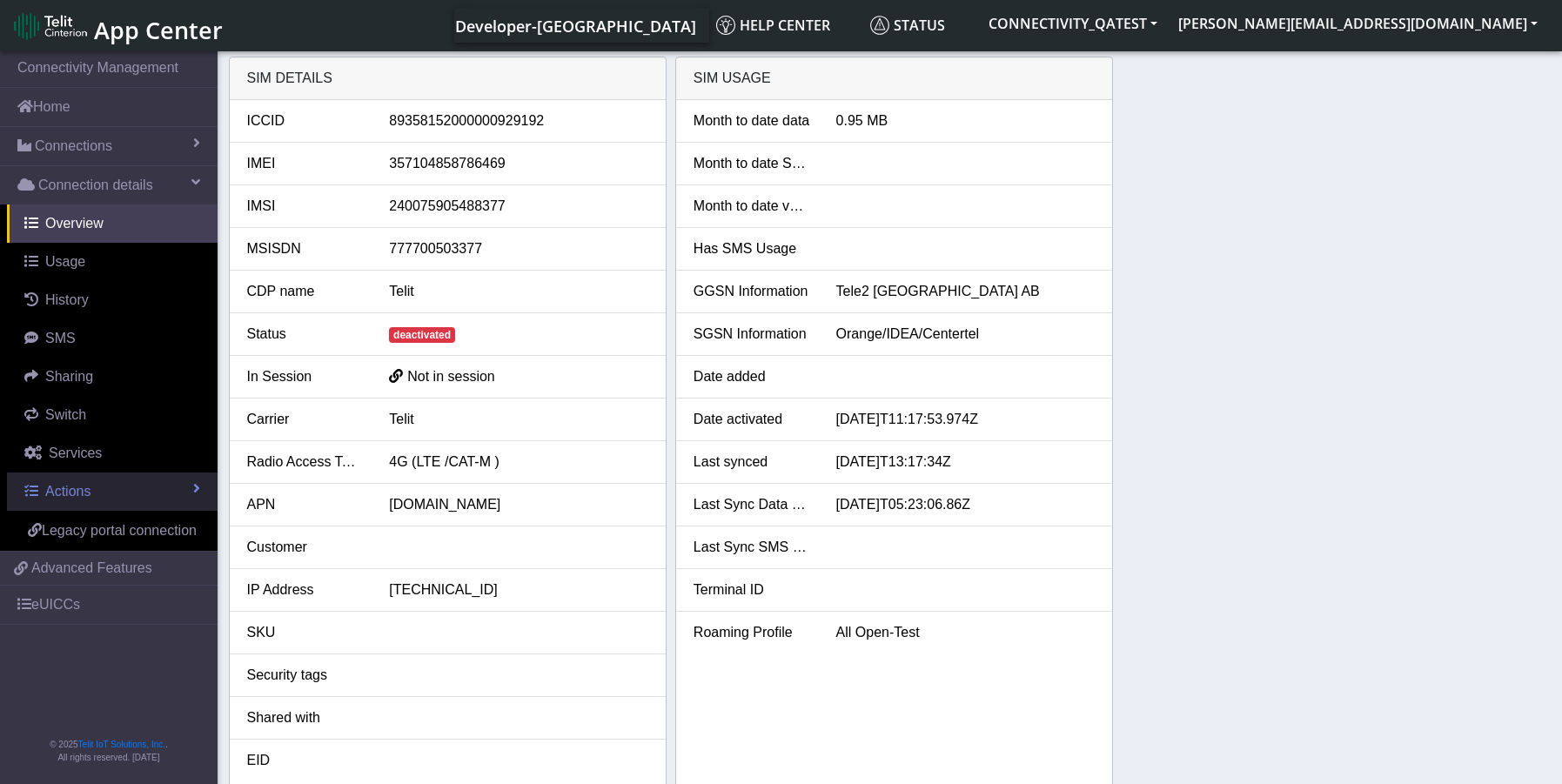
click at [109, 494] on link "Actions" at bounding box center [112, 491] width 211 height 38
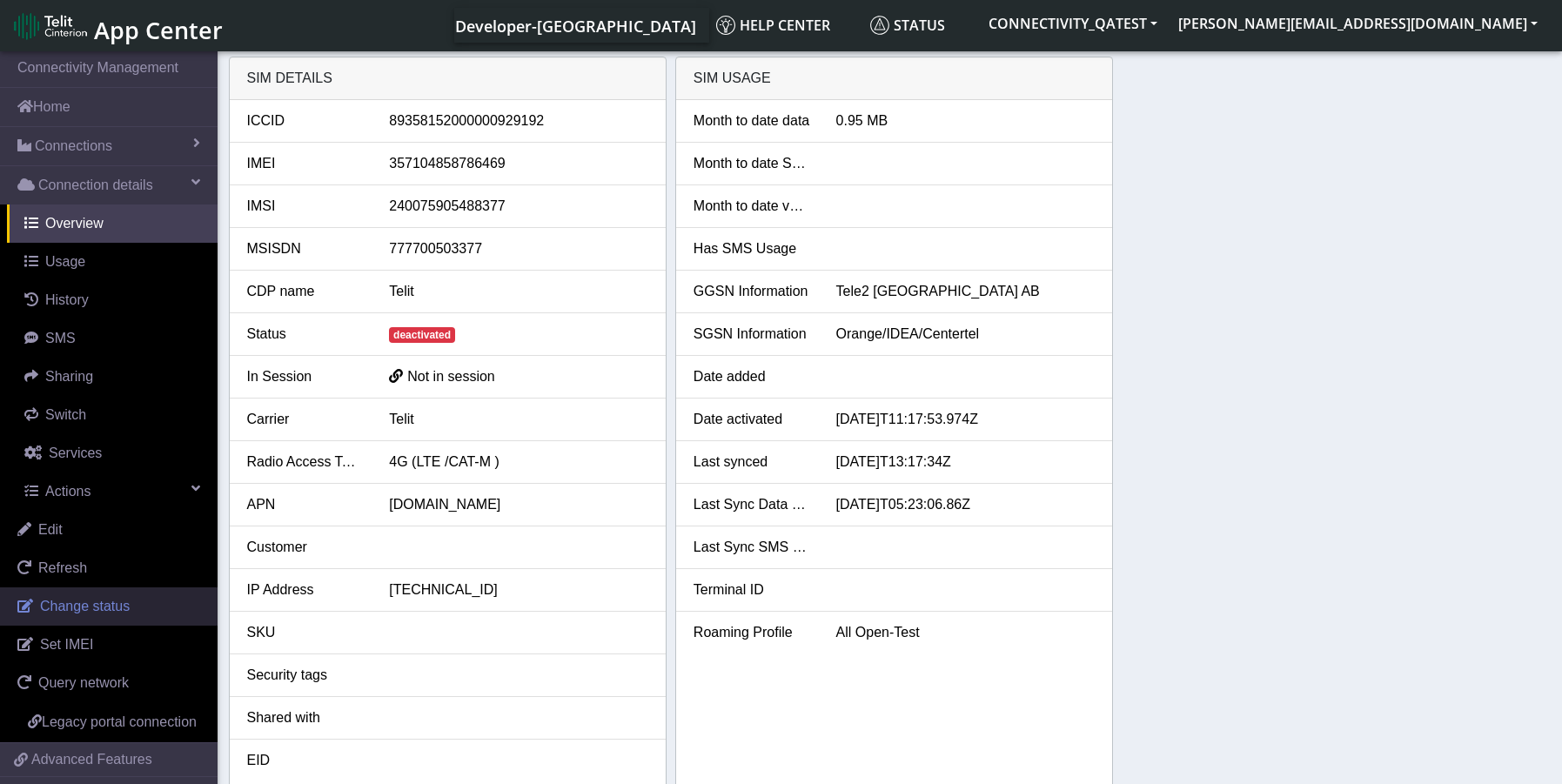
click at [63, 617] on link "Change status" at bounding box center [108, 606] width 218 height 38
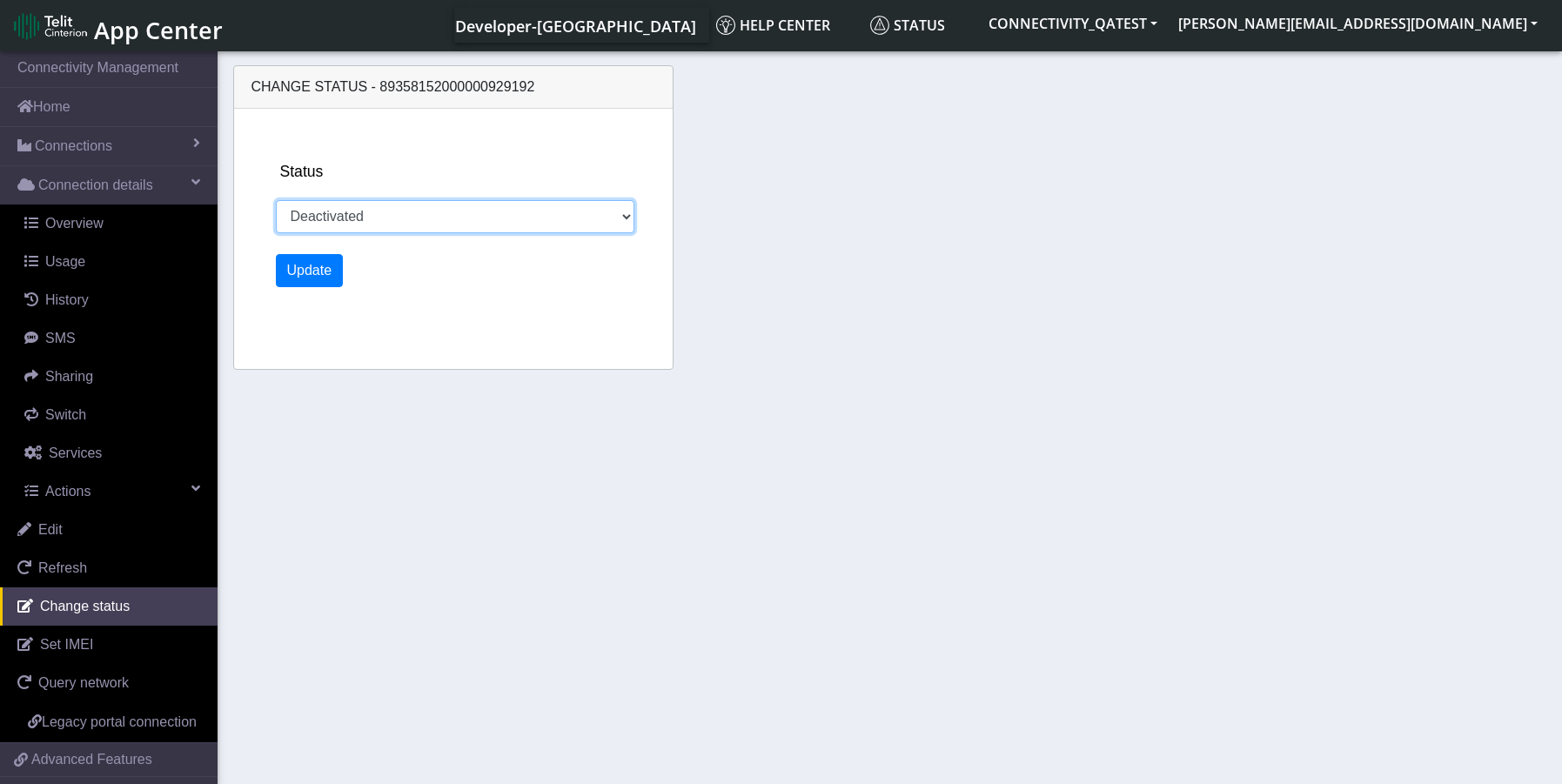
click at [379, 217] on select "Activated Deactivated" at bounding box center [455, 216] width 359 height 33
select select "activated"
click at [275, 200] on select "Activated Deactivated Blocked" at bounding box center [455, 216] width 359 height 33
click at [311, 269] on button "Update" at bounding box center [309, 270] width 68 height 33
